Goal: Information Seeking & Learning: Learn about a topic

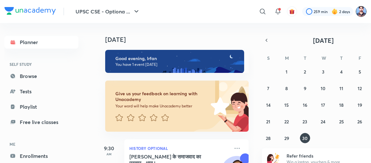
click at [360, 11] on img at bounding box center [361, 11] width 11 height 11
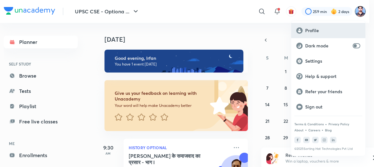
click at [309, 31] on p "Profile" at bounding box center [332, 31] width 55 height 6
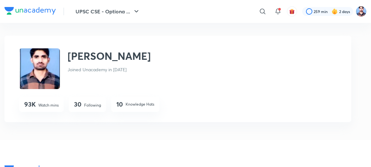
click at [88, 108] on p "Following" at bounding box center [92, 106] width 17 height 6
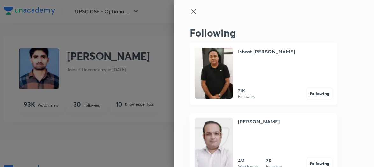
click at [208, 85] on img at bounding box center [214, 73] width 38 height 51
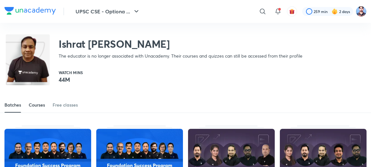
click at [38, 105] on div "Courses" at bounding box center [37, 105] width 16 height 6
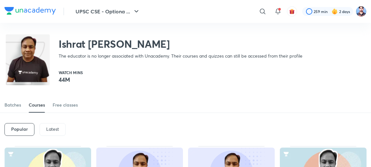
click at [53, 128] on p "Latest" at bounding box center [52, 129] width 13 height 5
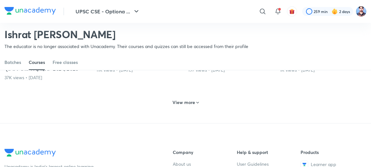
scroll to position [338, 0]
click at [177, 105] on h6 "View more" at bounding box center [183, 102] width 23 height 6
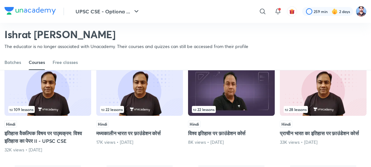
scroll to position [471, 0]
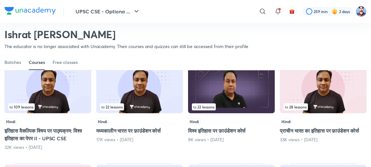
click at [67, 109] on img at bounding box center [47, 89] width 87 height 50
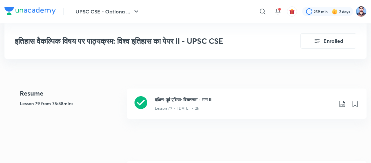
scroll to position [163, 0]
click at [142, 101] on icon at bounding box center [141, 102] width 13 height 13
